Goal: Transaction & Acquisition: Purchase product/service

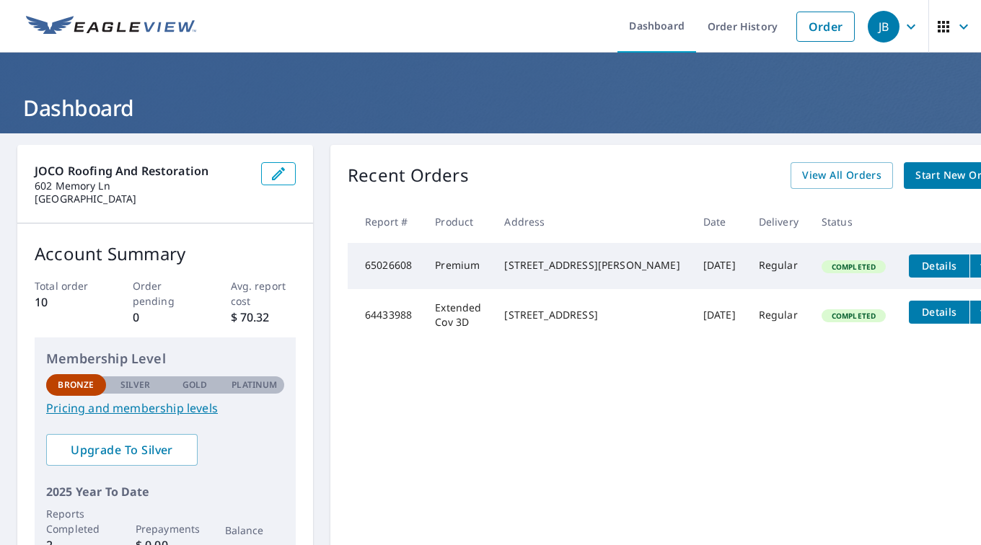
click at [915, 176] on span "Start New Order" at bounding box center [957, 176] width 84 height 18
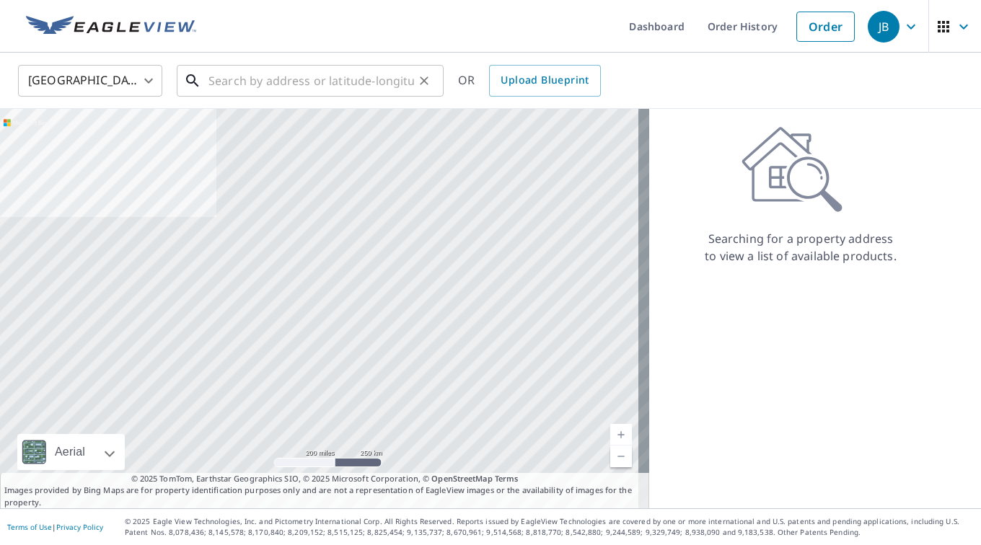
click at [290, 81] on input "text" at bounding box center [310, 81] width 205 height 40
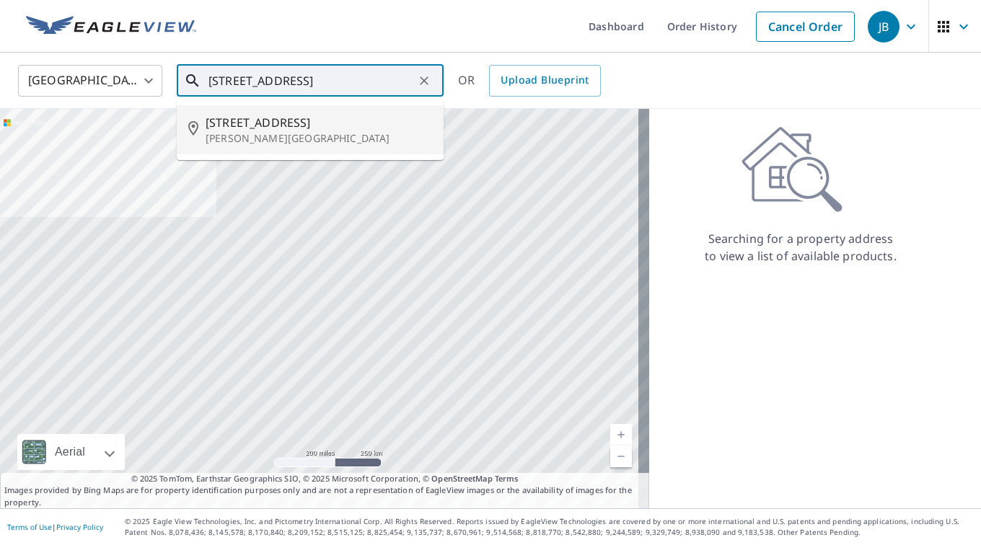
click at [282, 128] on span "[STREET_ADDRESS]" at bounding box center [318, 122] width 226 height 17
type input "[STREET_ADDRESS][PERSON_NAME]"
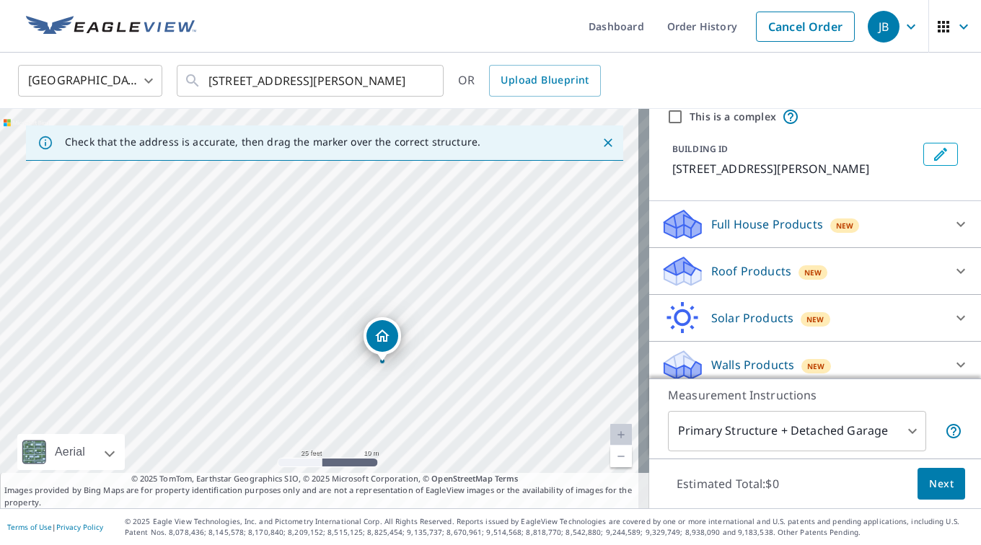
scroll to position [67, 0]
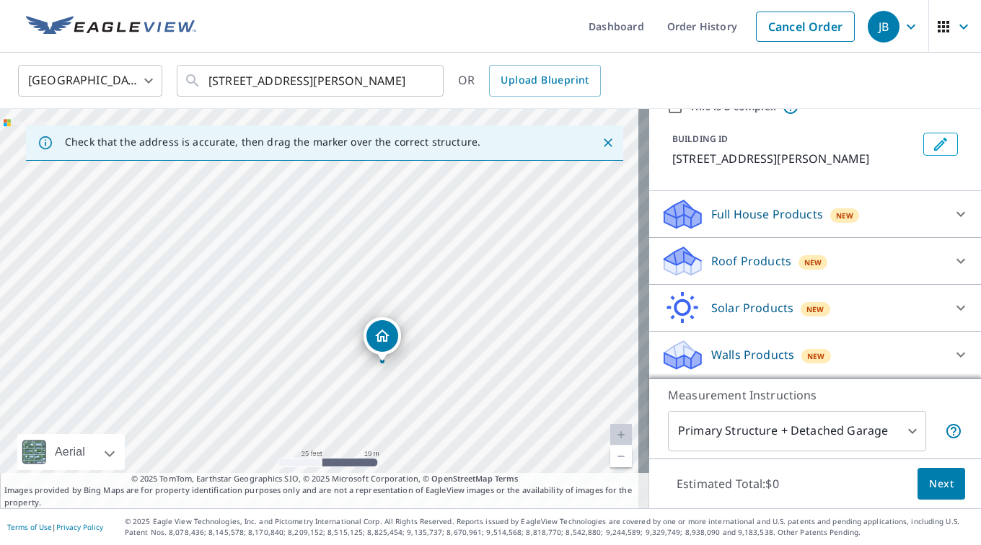
click at [952, 260] on icon at bounding box center [960, 260] width 17 height 17
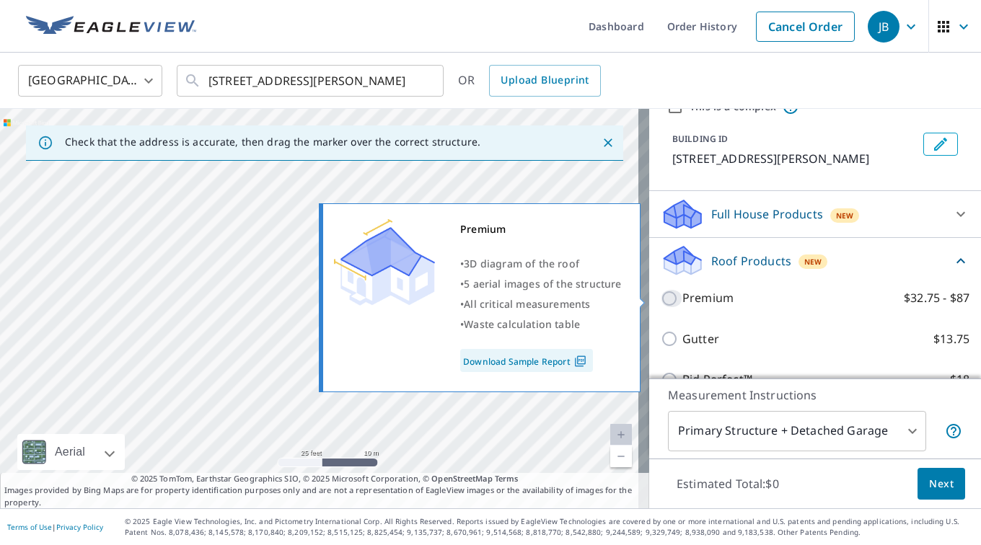
click at [660, 298] on input "Premium $32.75 - $87" at bounding box center [671, 298] width 22 height 17
checkbox input "true"
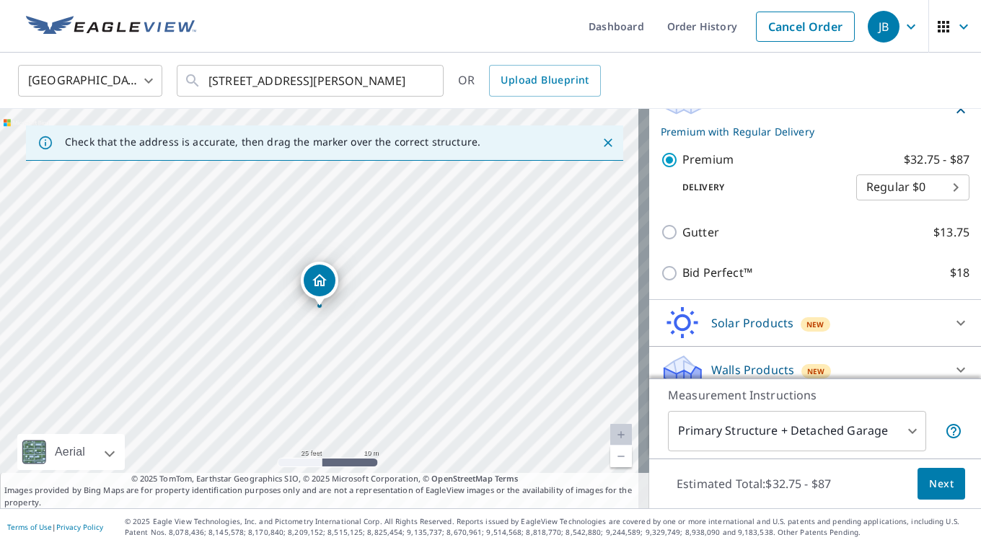
scroll to position [244, 0]
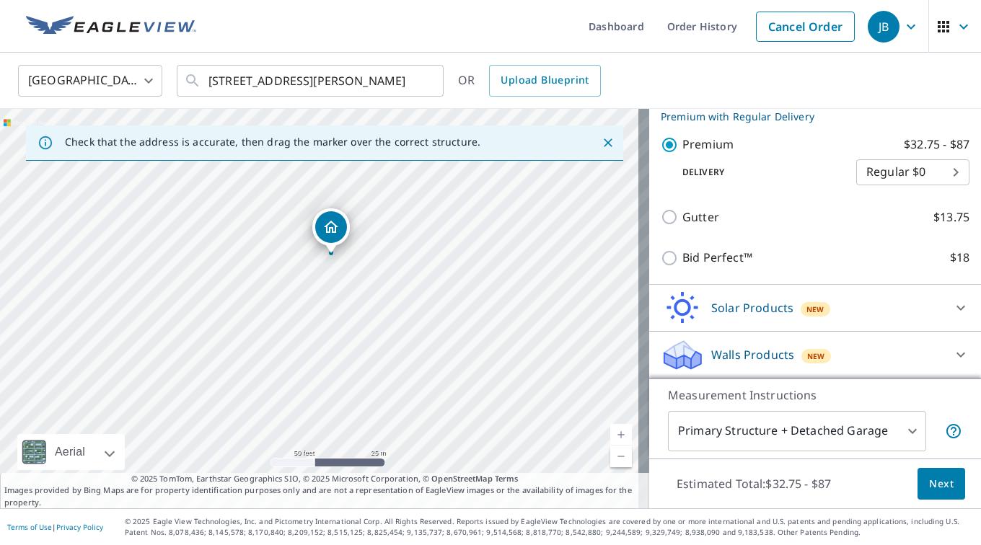
drag, startPoint x: 532, startPoint y: 402, endPoint x: 430, endPoint y: 329, distance: 126.1
click at [430, 329] on div "[STREET_ADDRESS][PERSON_NAME]" at bounding box center [324, 308] width 649 height 399
click at [923, 494] on button "Next" at bounding box center [941, 484] width 48 height 32
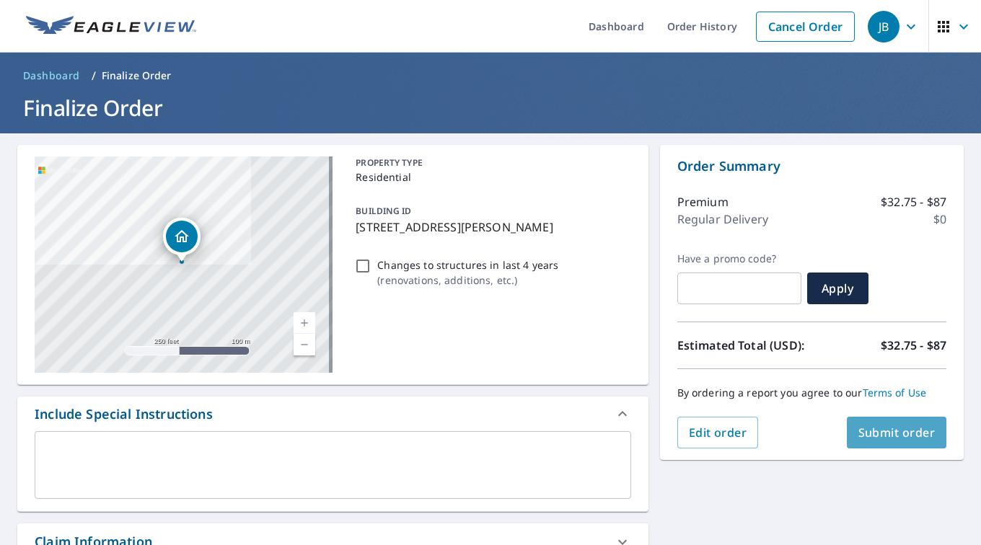
click at [869, 429] on span "Submit order" at bounding box center [896, 433] width 77 height 16
